Goal: Task Accomplishment & Management: Complete application form

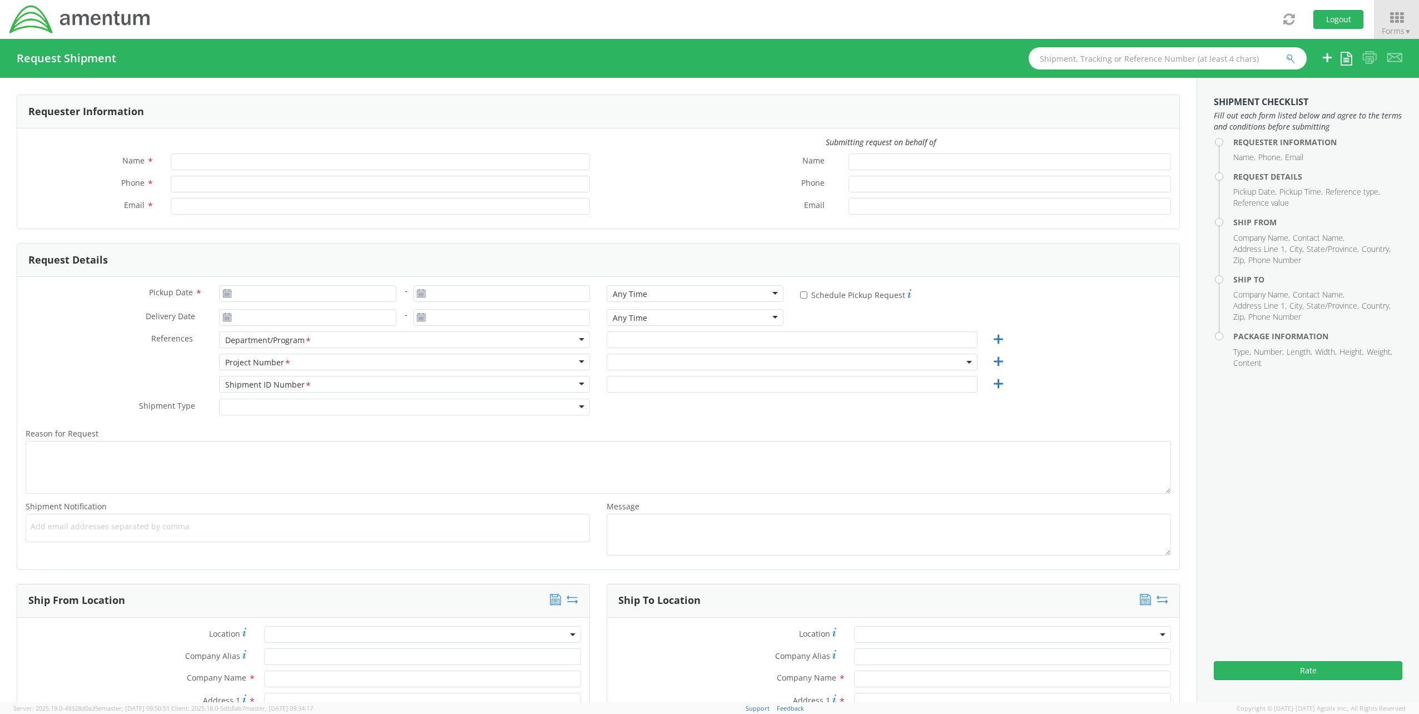
type input "[PERSON_NAME]"
type input "[PERSON_NAME][EMAIL_ADDRESS][PERSON_NAME][DOMAIN_NAME]"
select select "ADMN.100123.DSKSP"
click at [709, 365] on span "ADMN.100123.DSKSP" at bounding box center [792, 362] width 359 height 11
click at [665, 382] on input "search" at bounding box center [790, 380] width 362 height 17
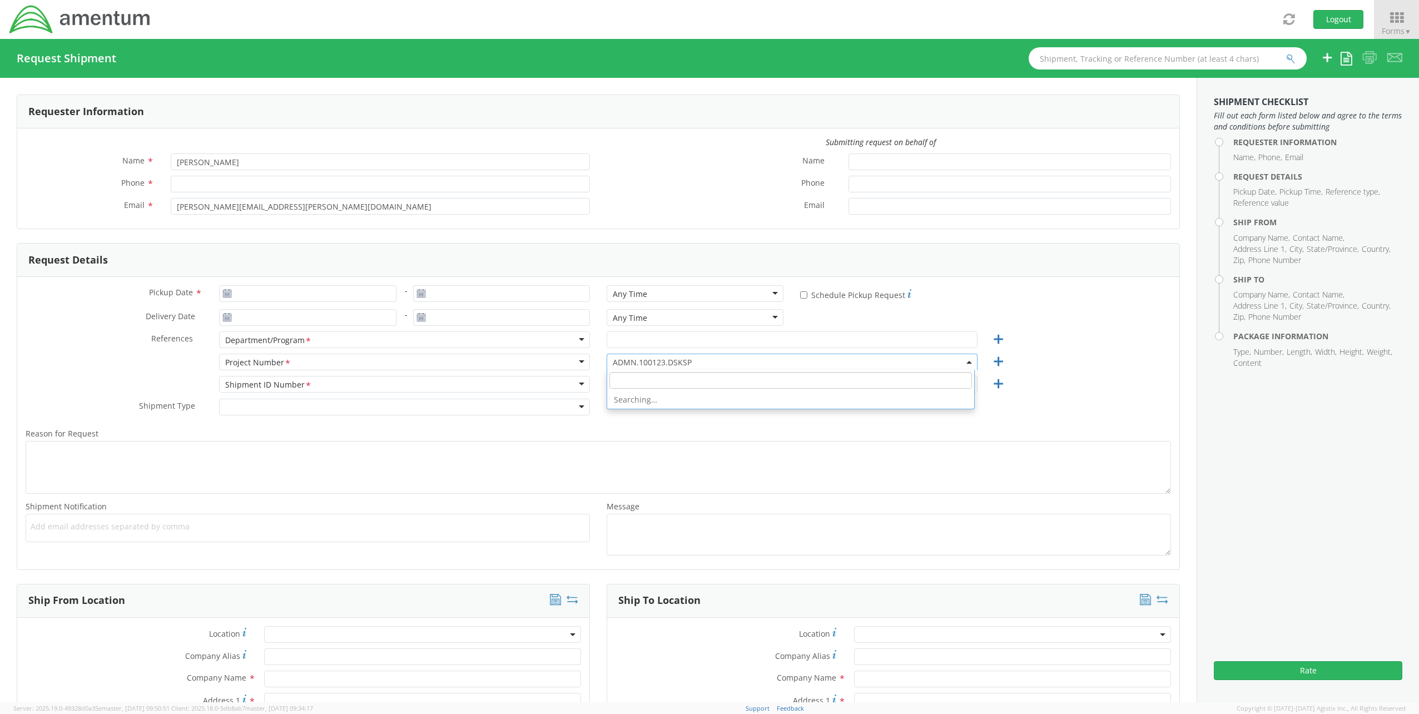
paste input "OVBD.100117.00000"
type input "OVBD.100117.00000"
select select "OVBD.100117.00000"
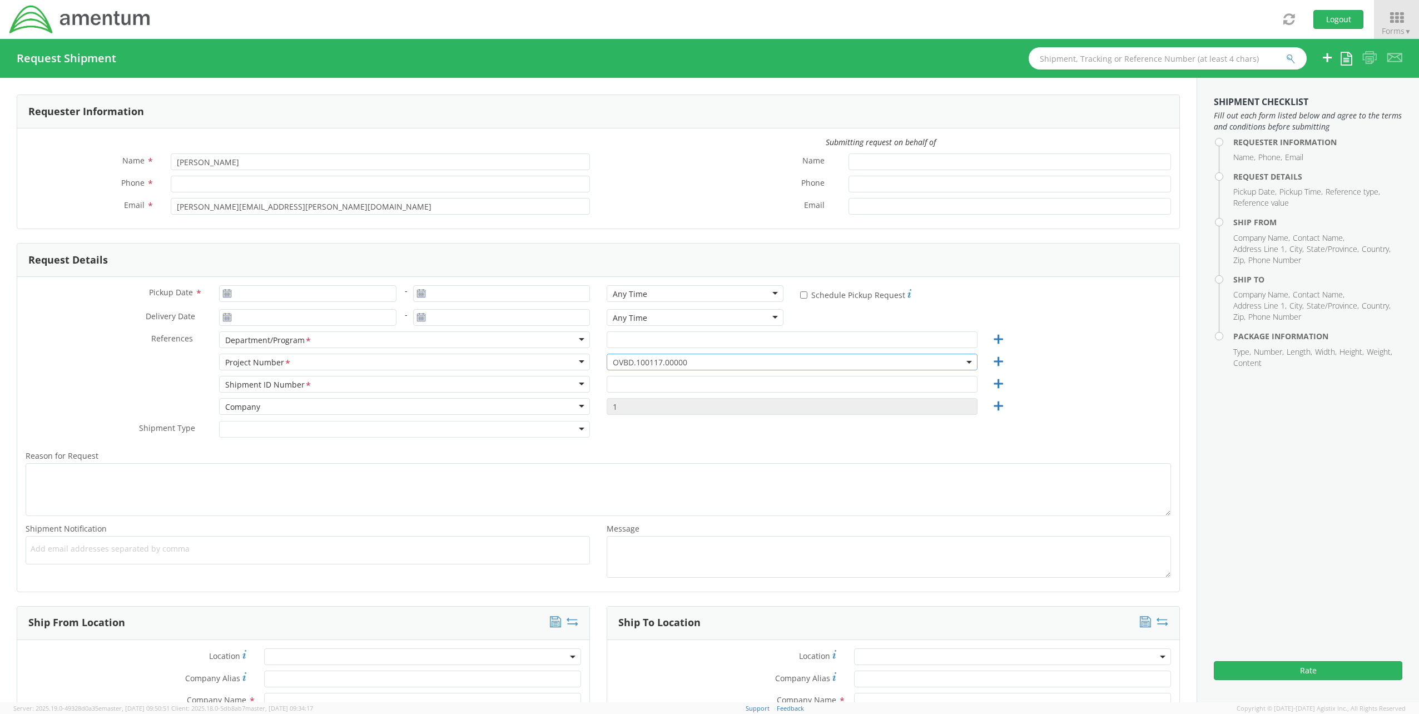
click at [703, 361] on span "OVBD.100117.00000" at bounding box center [792, 362] width 359 height 11
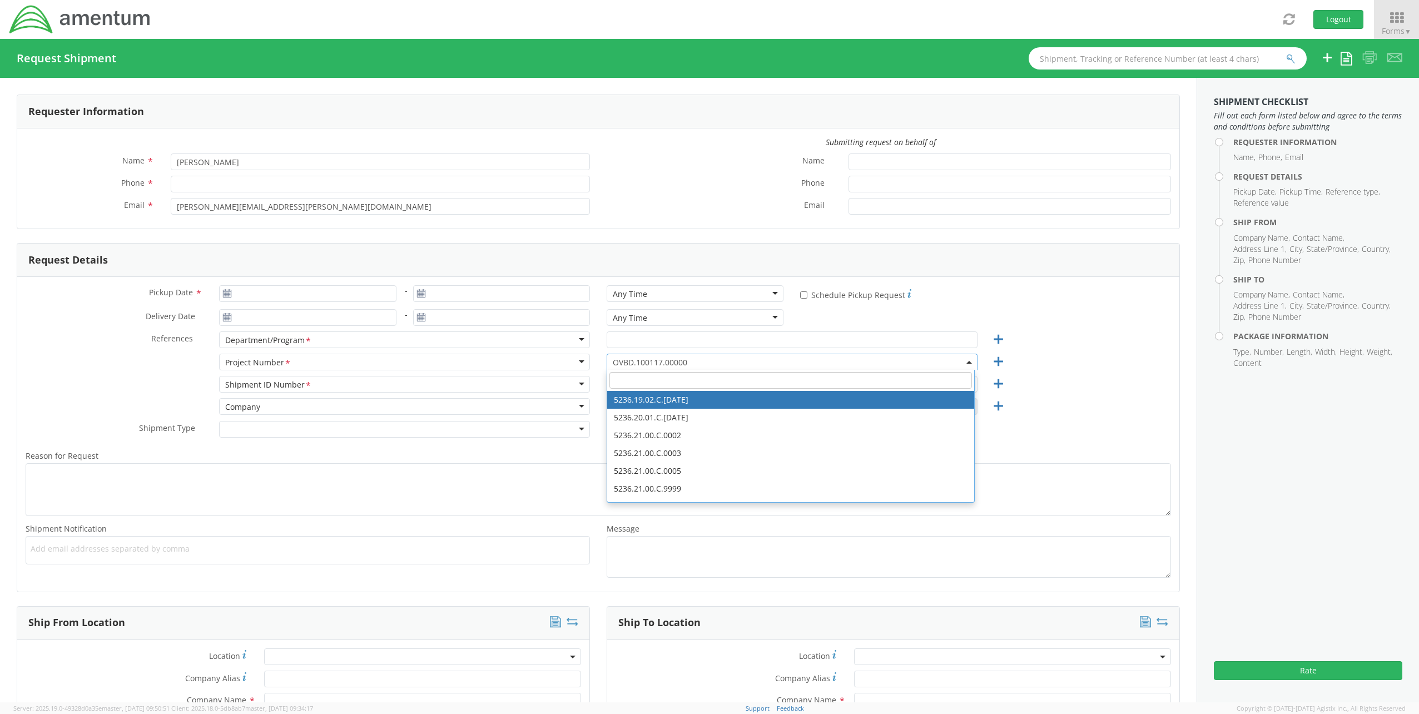
click at [660, 382] on input "search" at bounding box center [790, 380] width 362 height 17
paste input "4951.00.00.F.000000.00.00.00"
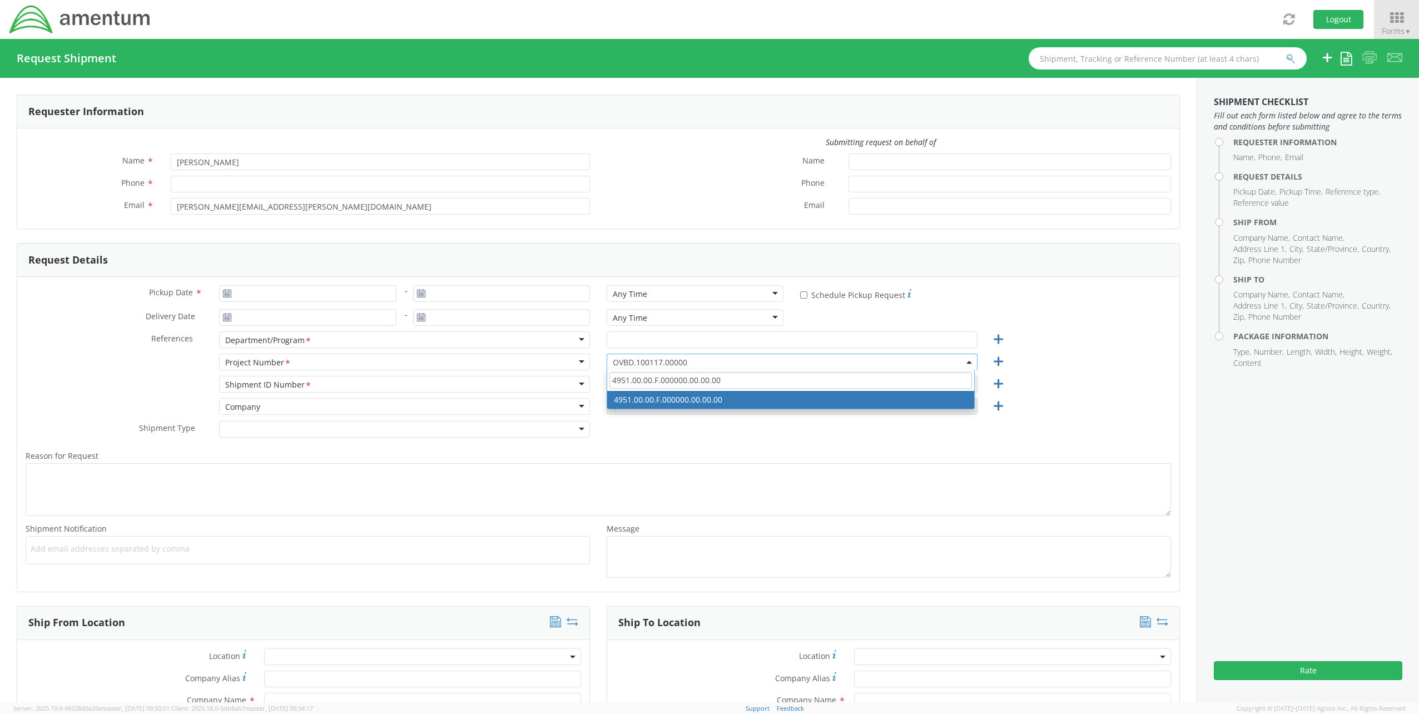
type input "4951.00.00.F.000000.00.00.00"
select select "4951.00.00.F.000000.00.00.00"
click at [763, 364] on span "4951.00.00.F.000000.00.00.00" at bounding box center [792, 362] width 359 height 11
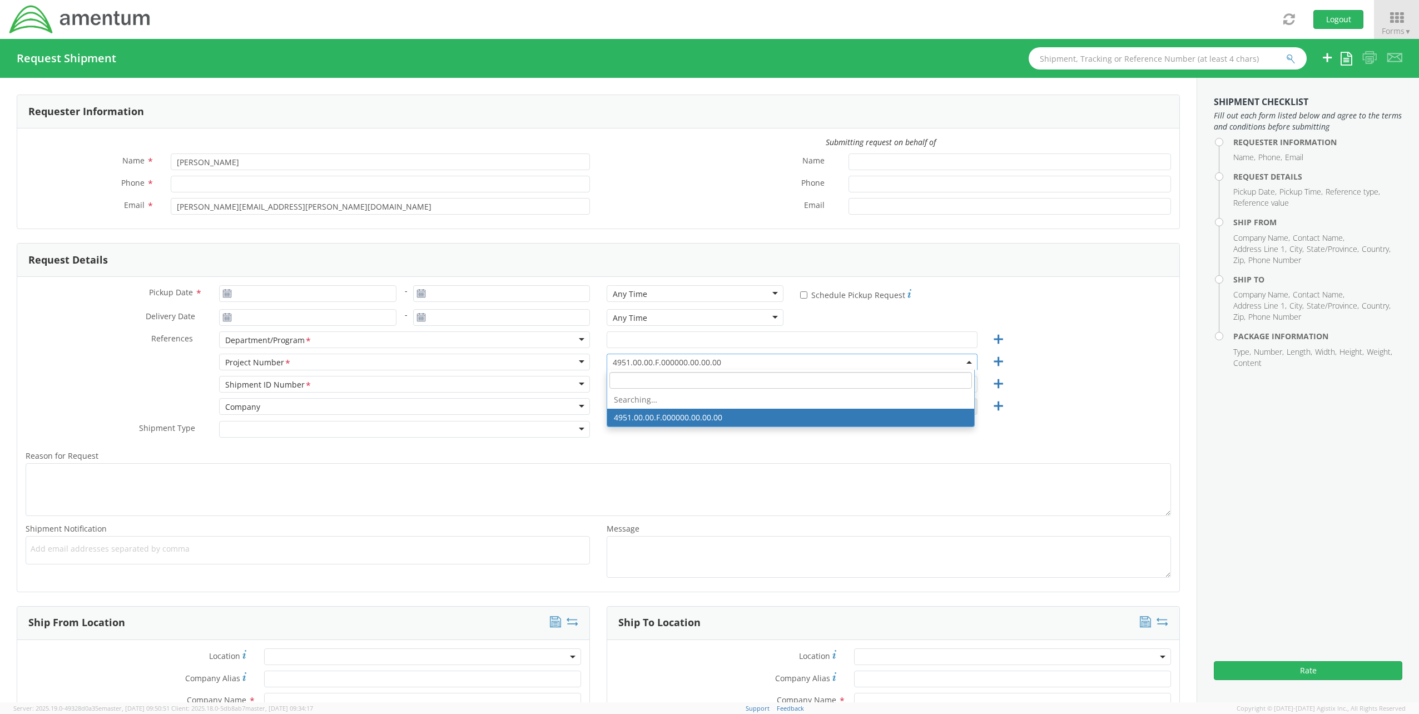
click at [723, 377] on input "search" at bounding box center [790, 380] width 362 height 17
paste input "4951.00.00.F.000000.00.00.00"
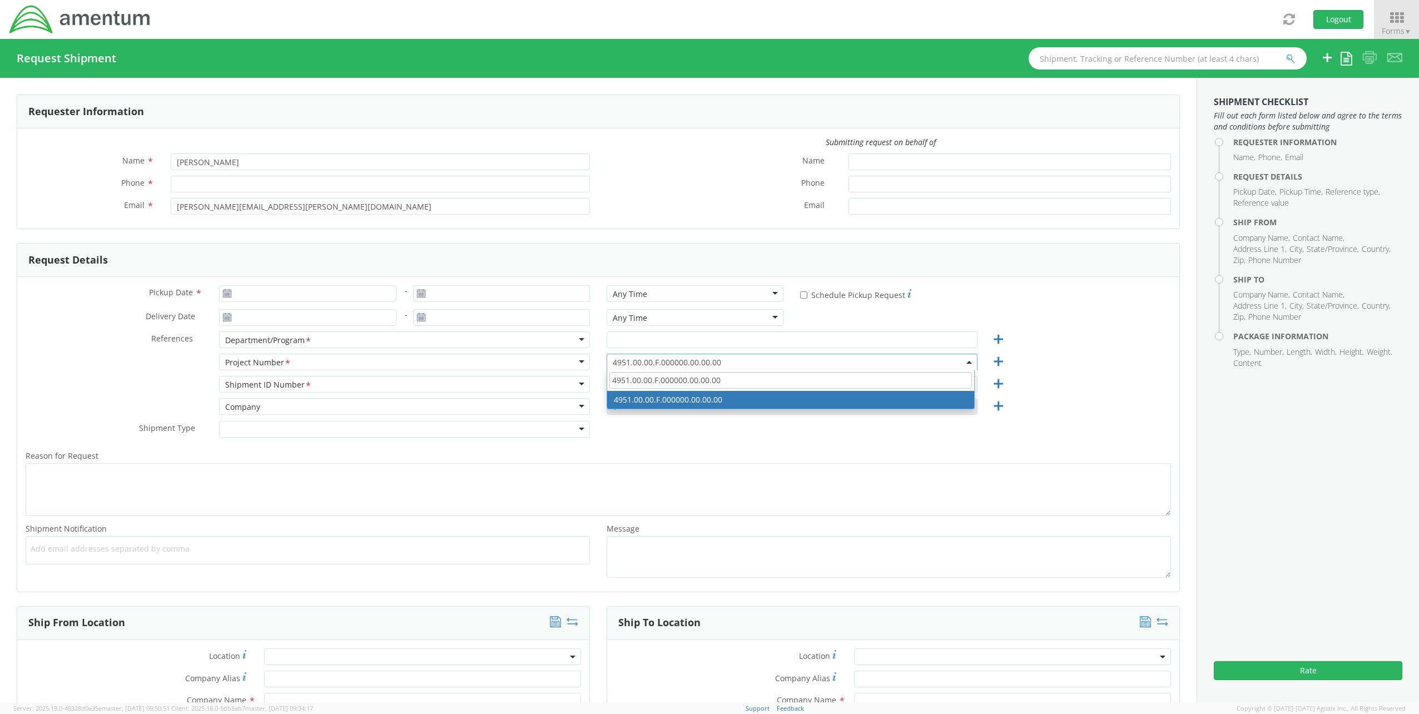
type input "4951.00.00.F.000000.00.00.00"
